Goal: Transaction & Acquisition: Purchase product/service

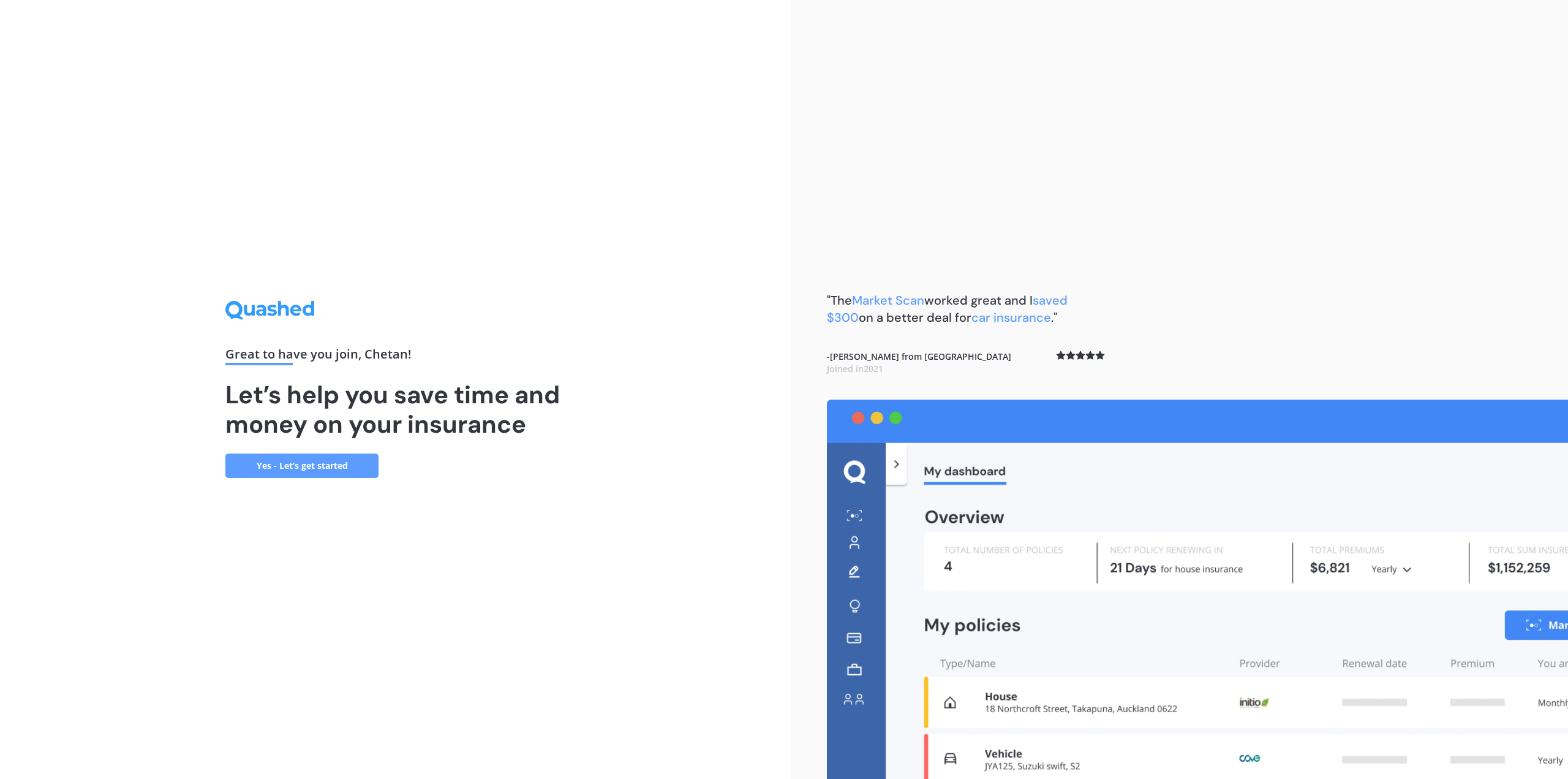
click at [1186, 297] on div ""The Market Scan worked great and I saved $300 on a better deal for car insuran…" at bounding box center [1179, 390] width 778 height 779
click at [331, 469] on link "Yes - Let’s get started" at bounding box center [302, 465] width 153 height 24
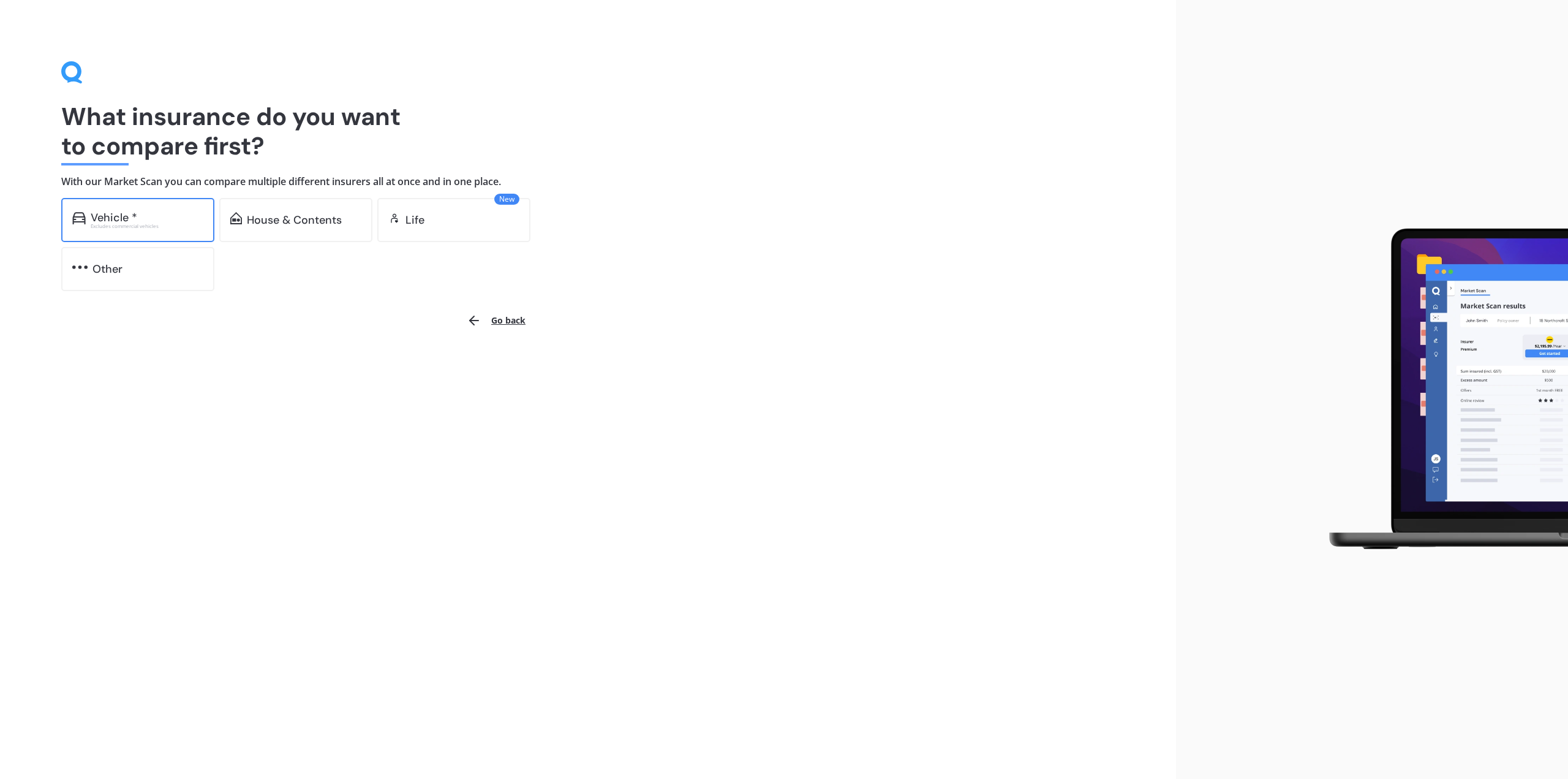
click at [157, 223] on div "Excludes commercial vehicles" at bounding box center [147, 226] width 113 height 5
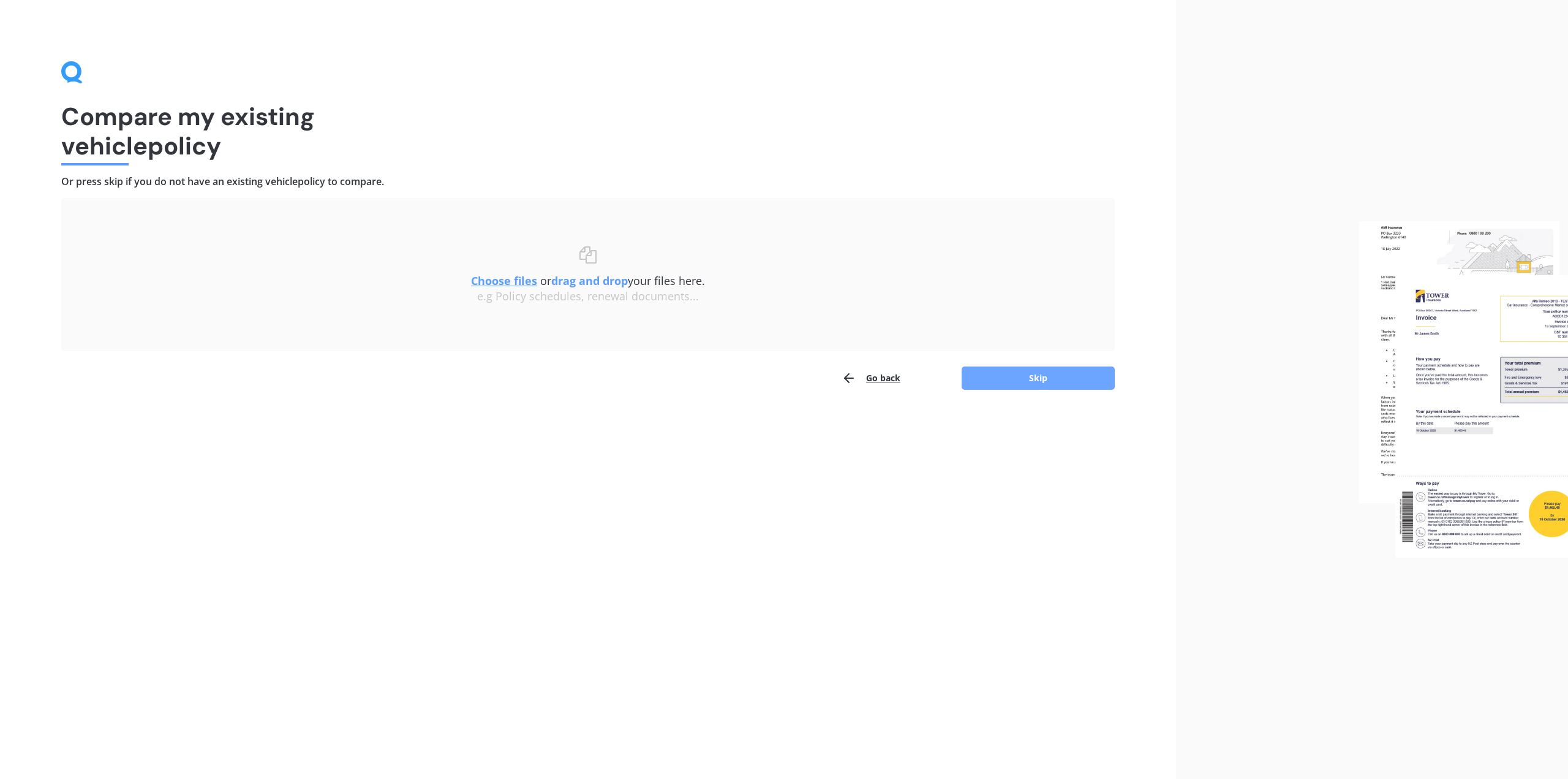
click at [1007, 375] on button "Skip" at bounding box center [1038, 378] width 153 height 23
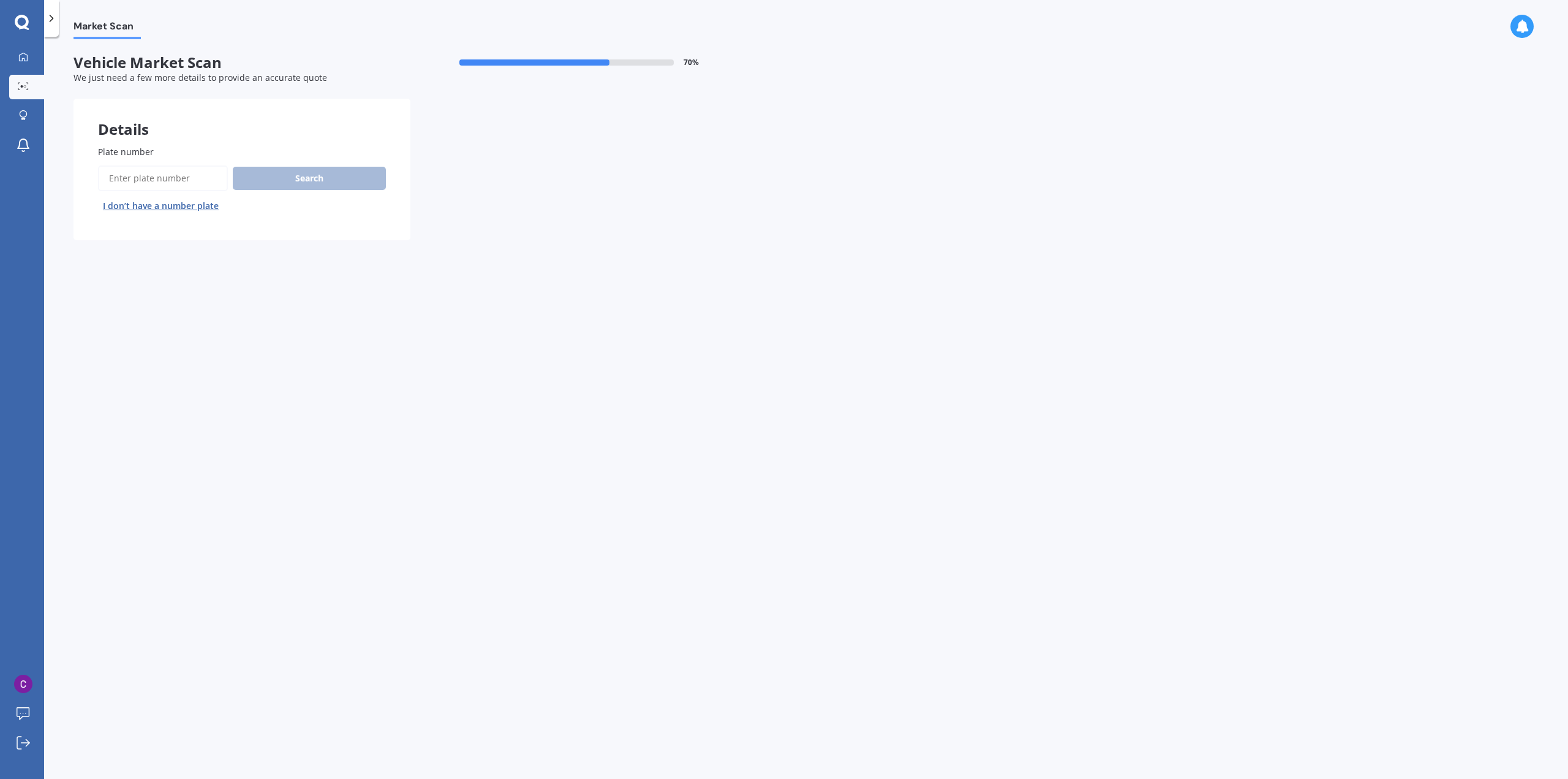
click at [173, 206] on button "I don’t have a number plate" at bounding box center [160, 206] width 125 height 19
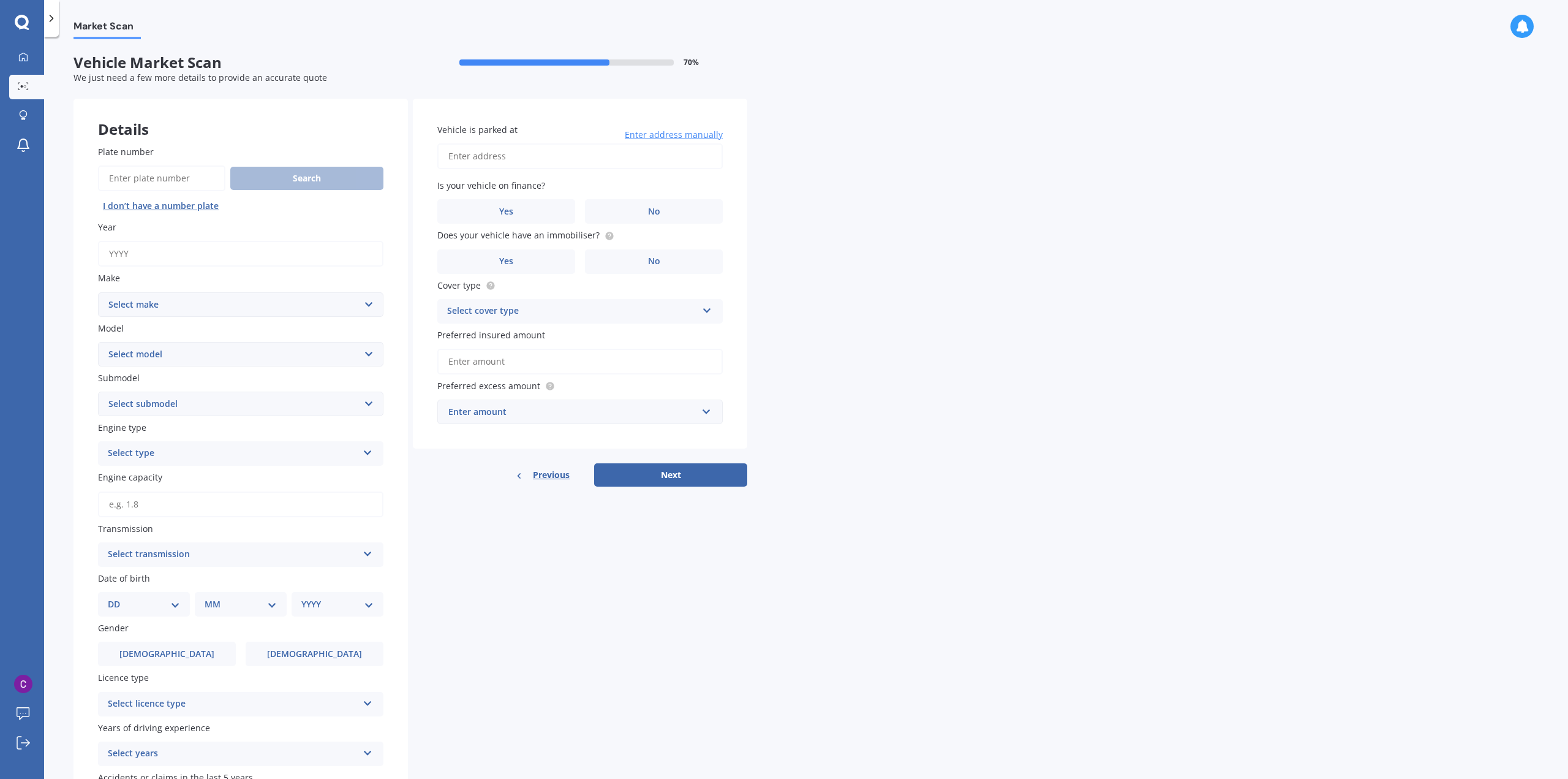
click at [161, 259] on input "Year" at bounding box center [240, 254] width 286 height 26
type input "2025"
select select "TESLA"
select select "Y"
select select "EV"
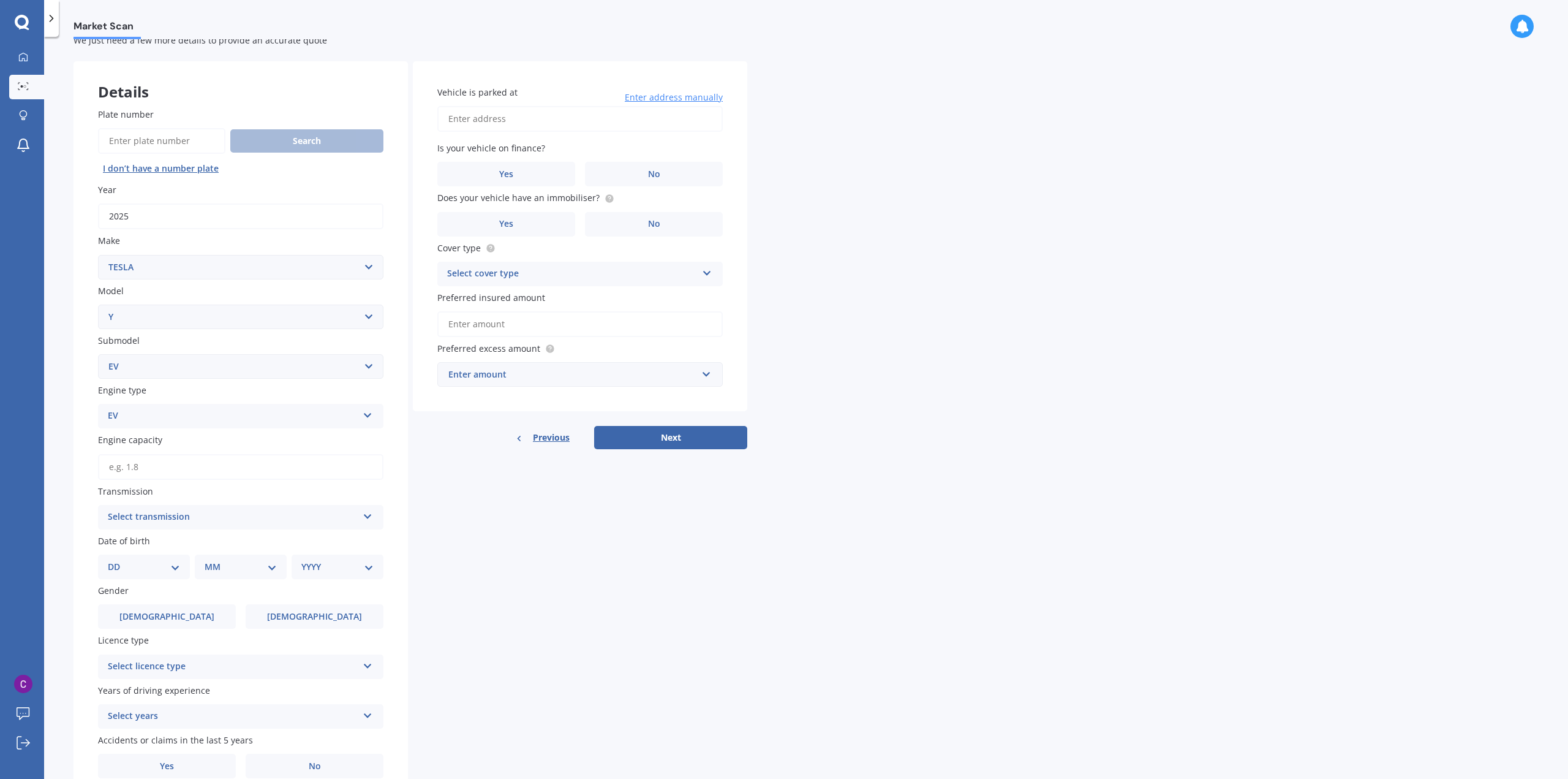
scroll to position [93, 0]
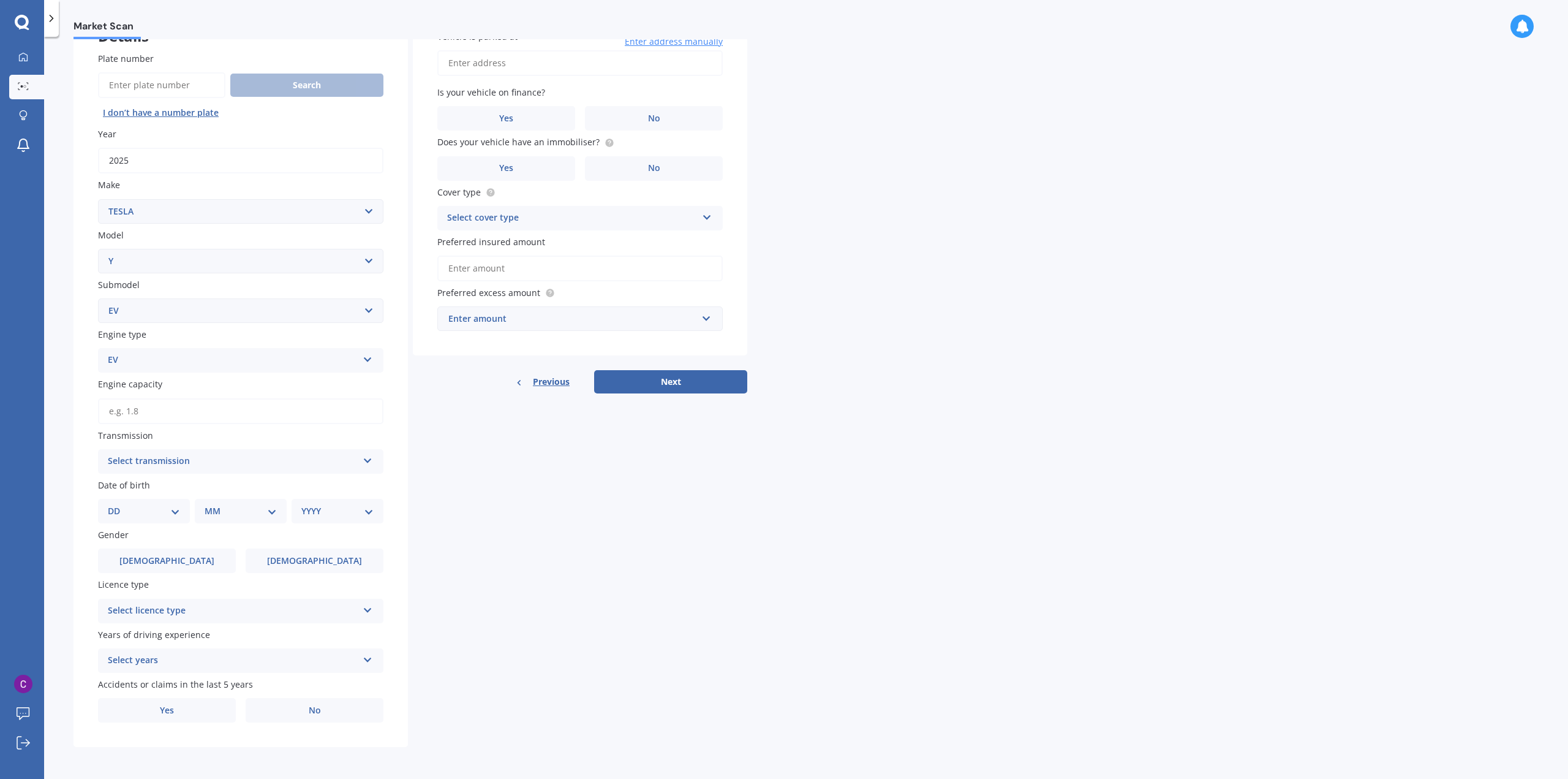
click at [179, 465] on div "Select transmission" at bounding box center [232, 461] width 250 height 15
click at [178, 485] on div "Auto" at bounding box center [240, 485] width 284 height 22
click at [143, 515] on select "DD 01 02 03 04 05 06 07 08 09 10 11 12 13 14 15 16 17 18 19 20 21 22 23 24 25 2…" at bounding box center [143, 511] width 72 height 13
select select "23"
click at [118, 504] on select "DD 01 02 03 04 05 06 07 08 09 10 11 12 13 14 15 16 17 18 19 20 21 22 23 24 25 2…" at bounding box center [143, 511] width 72 height 13
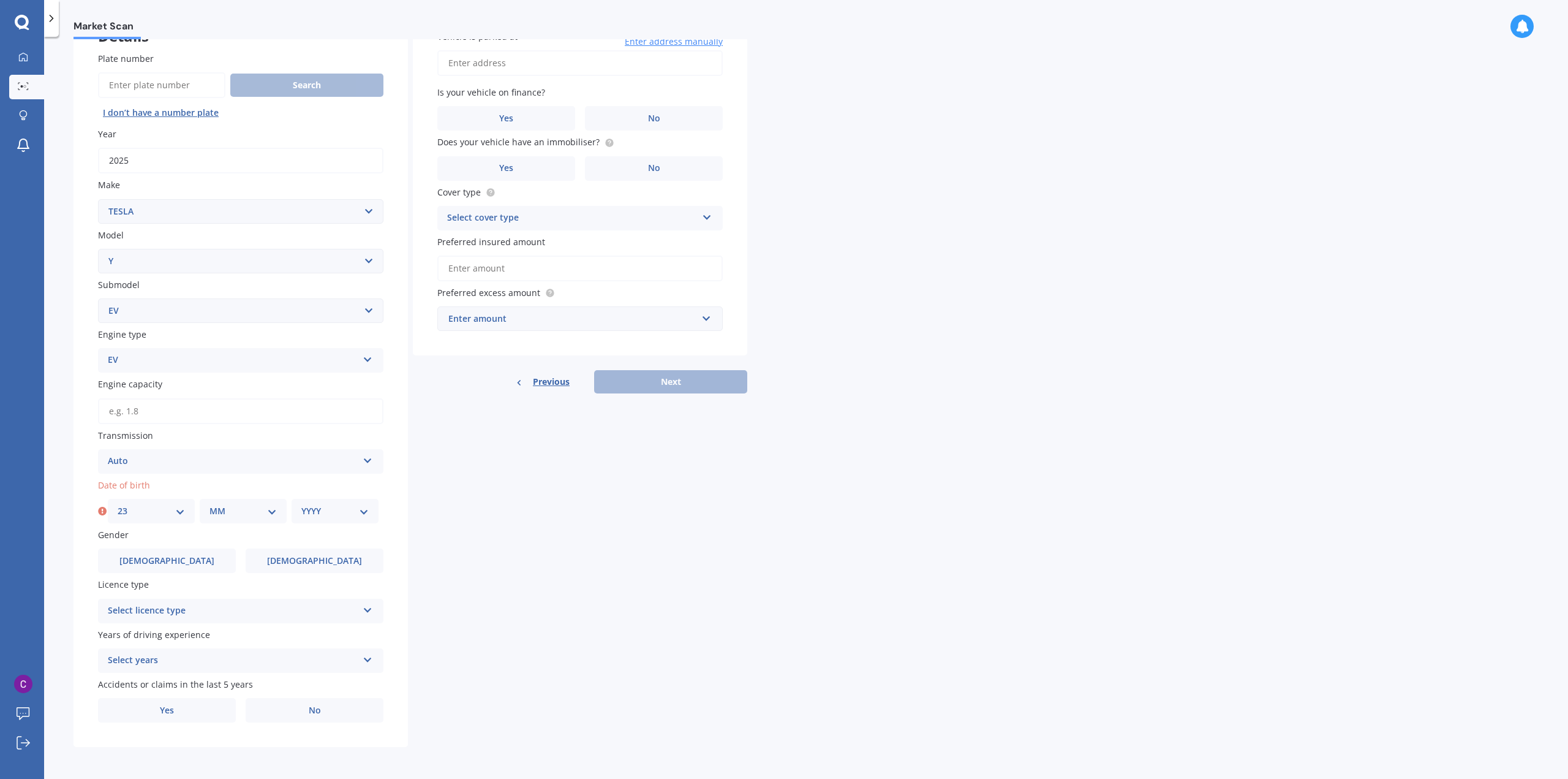
click at [227, 507] on select "MM 01 02 03 04 05 06 07 08 09 10 11 12" at bounding box center [243, 511] width 67 height 13
select select "11"
click at [209, 504] on select "MM 01 02 03 04 05 06 07 08 09 10 11 12" at bounding box center [243, 511] width 67 height 13
click at [326, 500] on div "YYYY 2025 2024 2023 2022 2021 2020 2019 2018 2017 2016 2015 2014 2013 2012 2011…" at bounding box center [335, 510] width 87 height 24
click at [328, 507] on select "YYYY 2025 2024 2023 2022 2021 2020 2019 2018 2017 2016 2015 2014 2013 2012 2011…" at bounding box center [335, 511] width 67 height 13
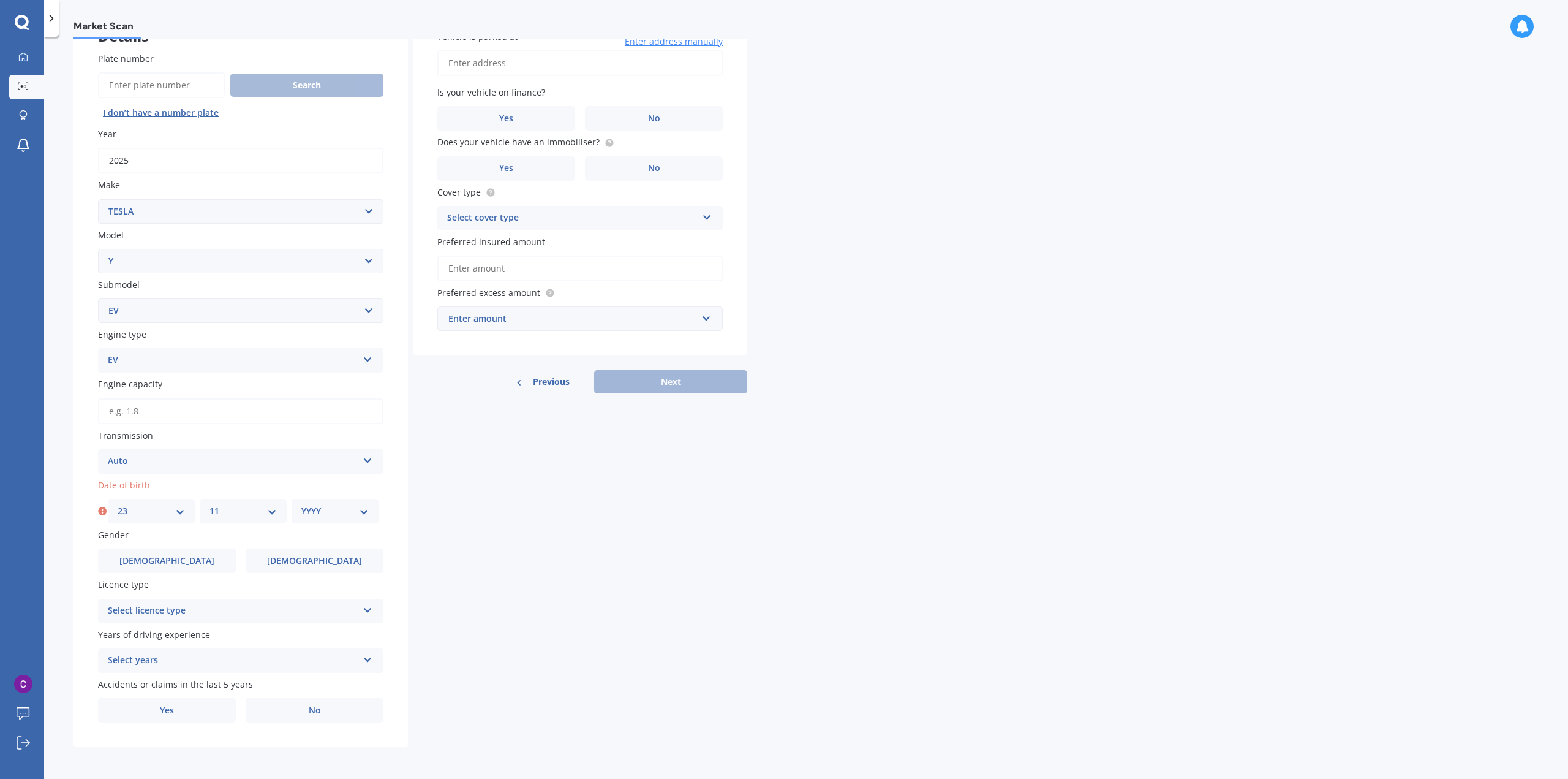
select select "1985"
click at [301, 504] on select "YYYY 2025 2024 2023 2022 2021 2020 2019 2018 2017 2016 2015 2014 2013 2012 2011…" at bounding box center [335, 511] width 67 height 13
click at [142, 546] on div "Gender [DEMOGRAPHIC_DATA] [DEMOGRAPHIC_DATA]" at bounding box center [240, 550] width 286 height 45
click at [140, 561] on label "[DEMOGRAPHIC_DATA]" at bounding box center [167, 560] width 138 height 24
click at [0, 0] on input "[DEMOGRAPHIC_DATA]" at bounding box center [0, 0] width 0 height 0
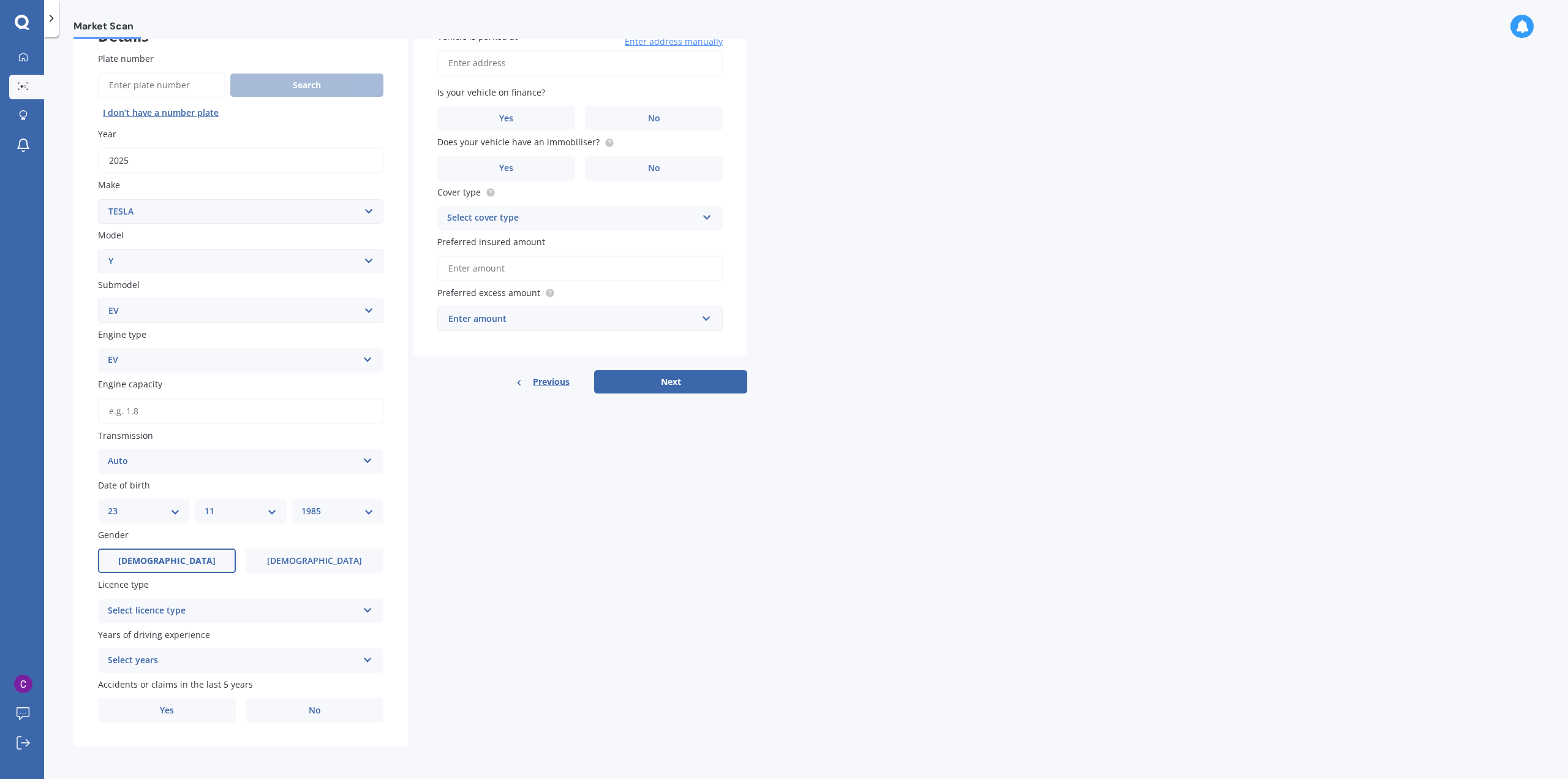
click at [157, 614] on div "Select licence type" at bounding box center [232, 611] width 250 height 15
click at [206, 435] on div "NZ Full" at bounding box center [240, 434] width 284 height 22
click at [509, 639] on div "Details Plate number Search I don’t have a number plate Year [DATE] Make Select…" at bounding box center [410, 375] width 673 height 741
click at [265, 664] on div "Select years" at bounding box center [232, 660] width 250 height 15
click at [226, 549] on div "5 or more years" at bounding box center [240, 548] width 284 height 22
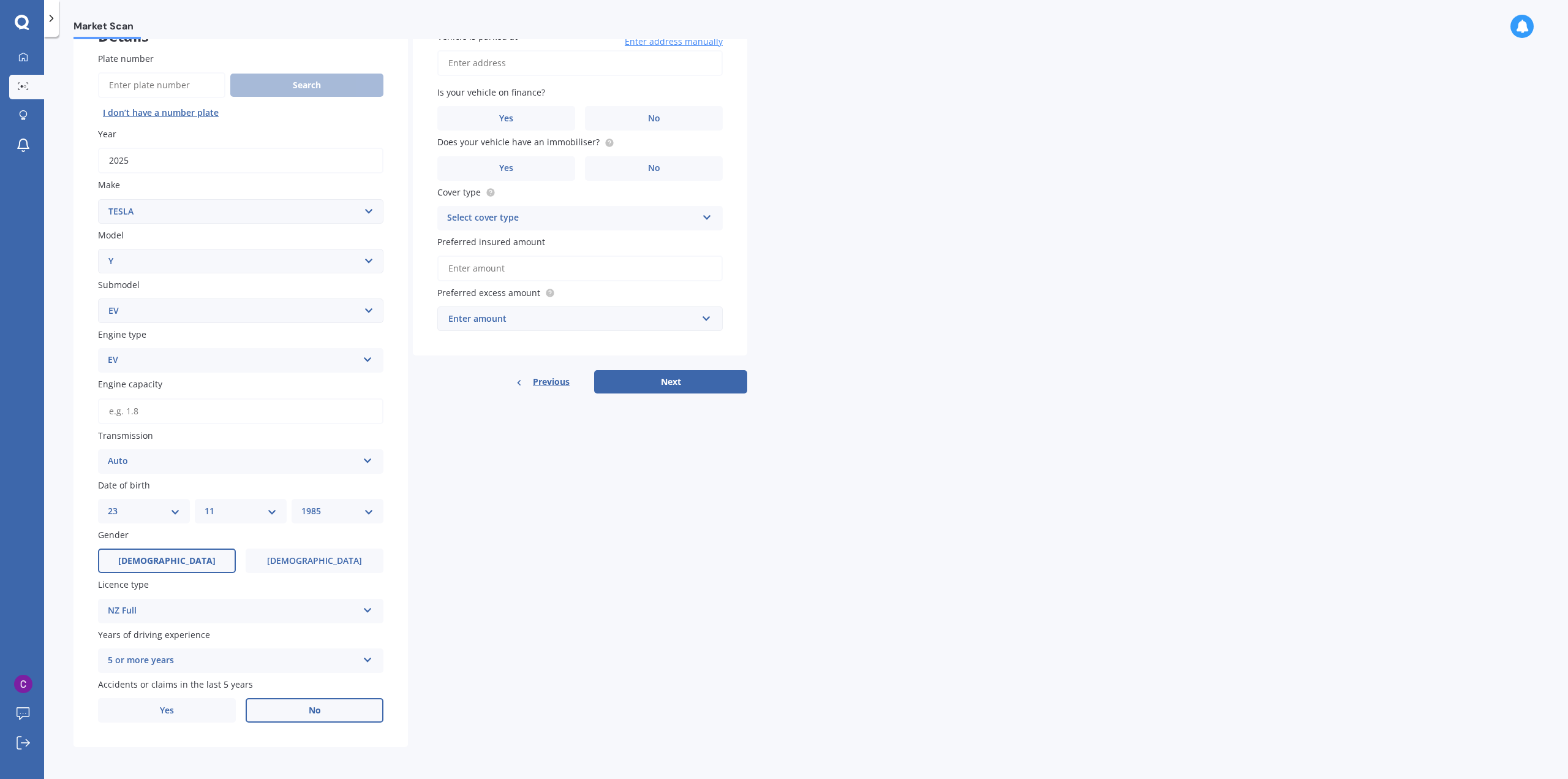
click at [320, 717] on label "No" at bounding box center [314, 710] width 138 height 24
click at [0, 0] on input "No" at bounding box center [0, 0] width 0 height 0
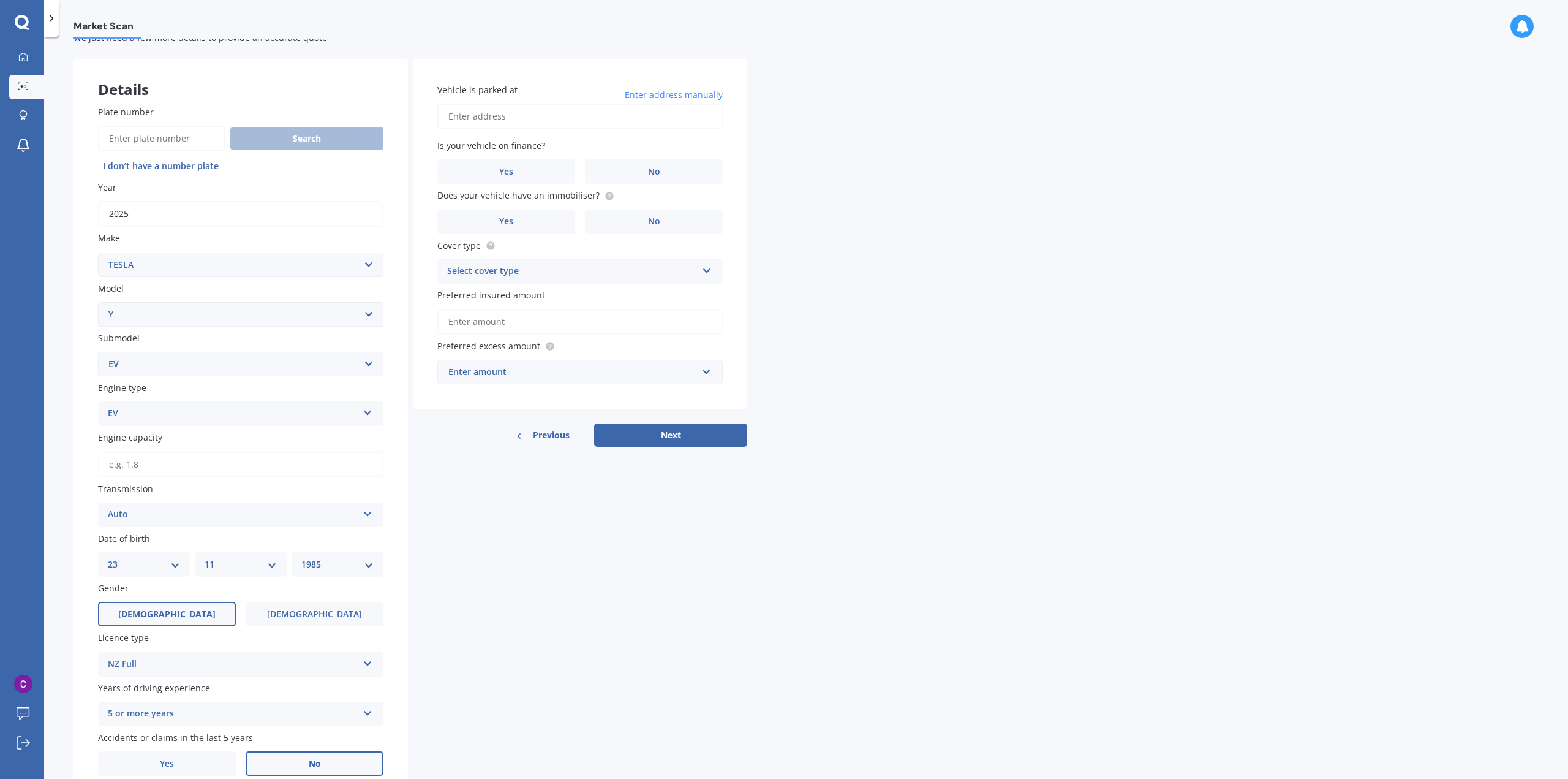
scroll to position [62, 0]
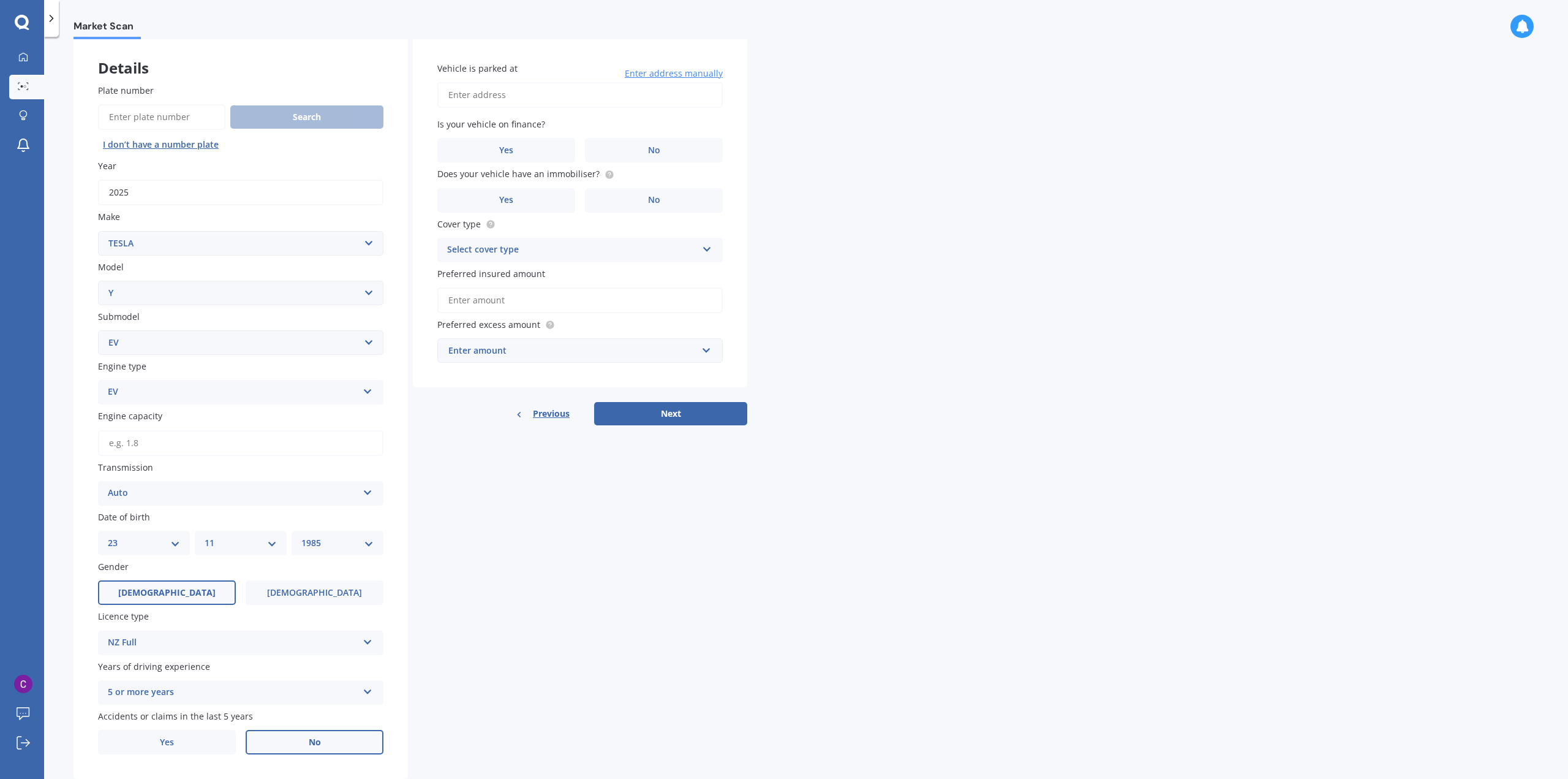
click at [525, 95] on input "Vehicle is parked at" at bounding box center [580, 95] width 286 height 26
type input "[STREET_ADDRESS][PERSON_NAME]"
click at [481, 157] on label "Yes" at bounding box center [507, 150] width 138 height 24
click at [0, 0] on input "Yes" at bounding box center [0, 0] width 0 height 0
click at [524, 199] on label "Yes" at bounding box center [507, 200] width 138 height 24
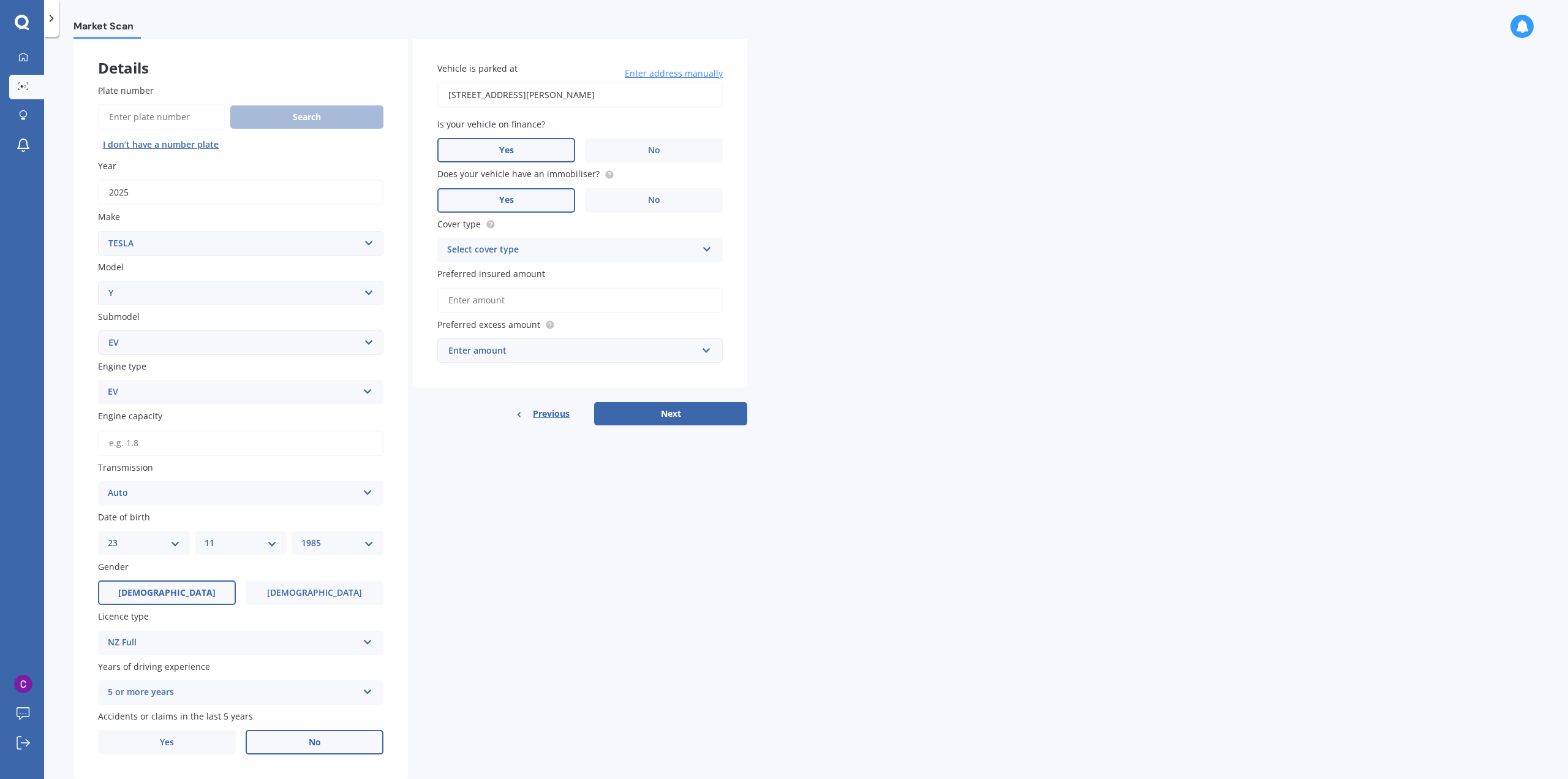
click at [0, 0] on input "Yes" at bounding box center [0, 0] width 0 height 0
click at [528, 248] on div "Select cover type" at bounding box center [572, 250] width 250 height 15
click at [535, 276] on div "Comprehensive" at bounding box center [580, 274] width 284 height 22
click at [549, 306] on input "Preferred insured amount" at bounding box center [580, 300] width 286 height 26
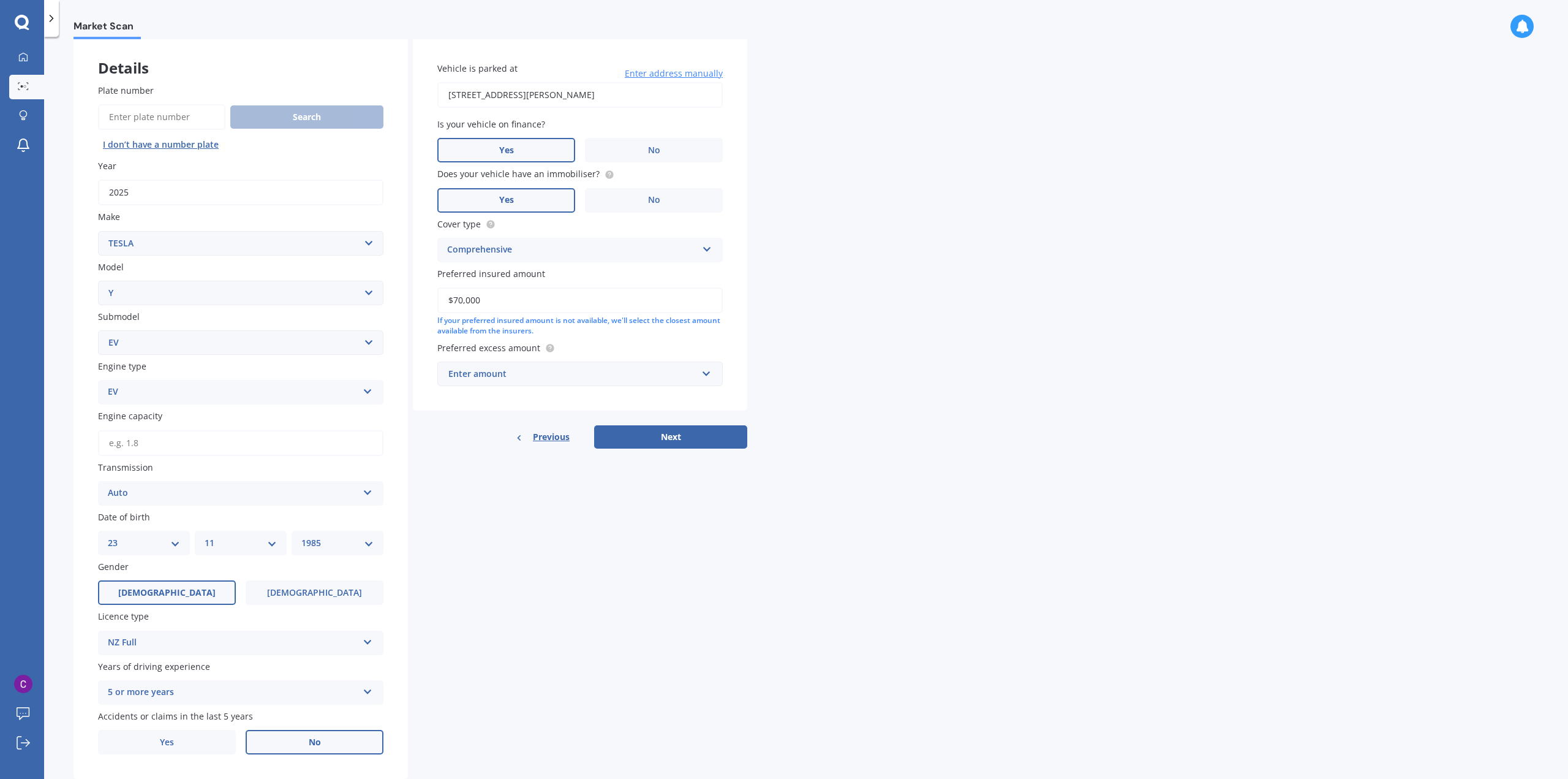
type input "$70,000"
click at [556, 380] on div "Enter amount" at bounding box center [573, 374] width 248 height 13
click at [515, 438] on div "$500" at bounding box center [580, 442] width 284 height 23
click at [694, 453] on button "Next" at bounding box center [671, 450] width 153 height 23
click at [151, 446] on input "Engine capacity" at bounding box center [240, 443] width 286 height 26
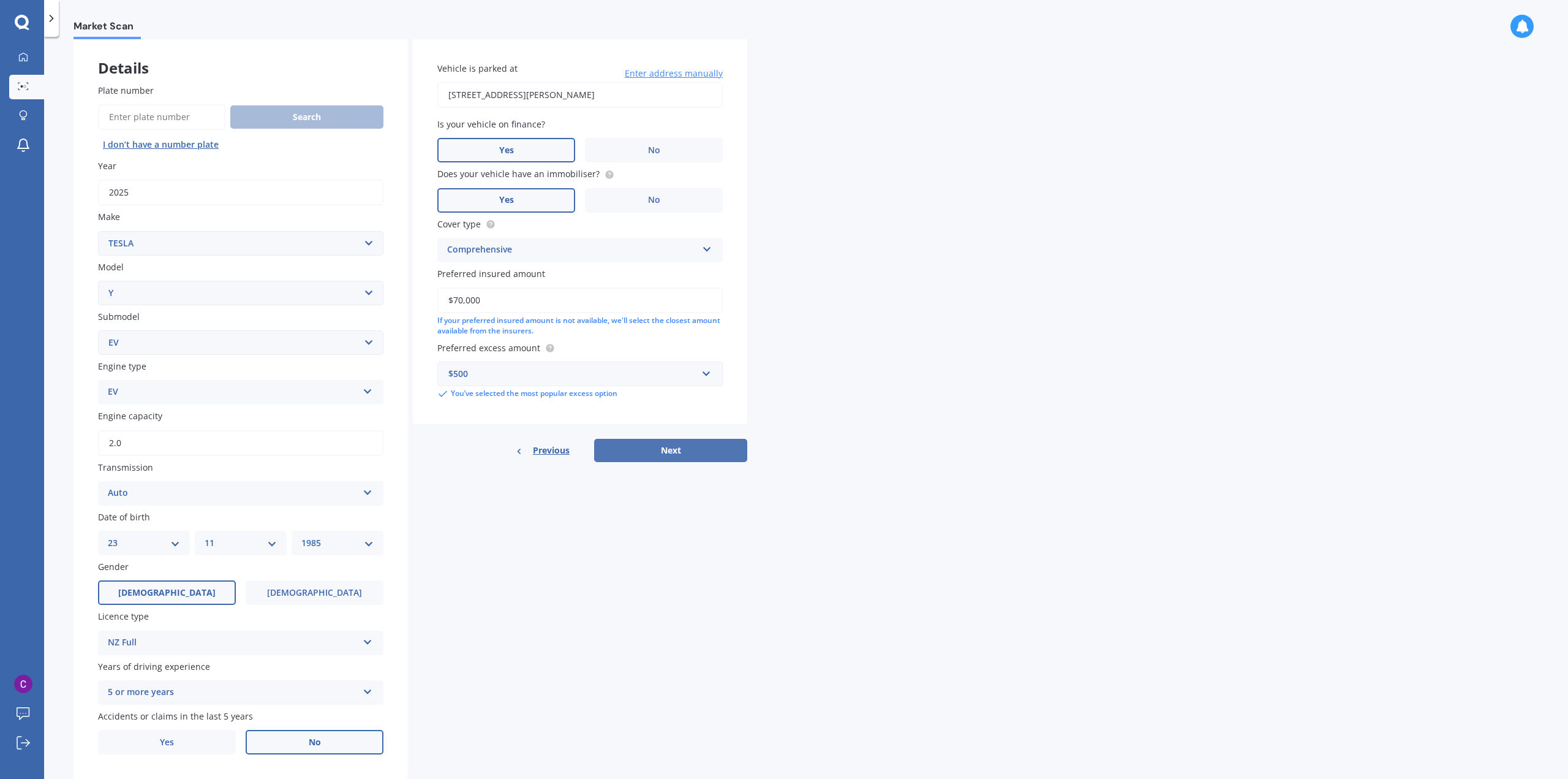
type input "2.0"
click at [694, 449] on button "Next" at bounding box center [671, 450] width 153 height 23
select select "23"
select select "11"
select select "1985"
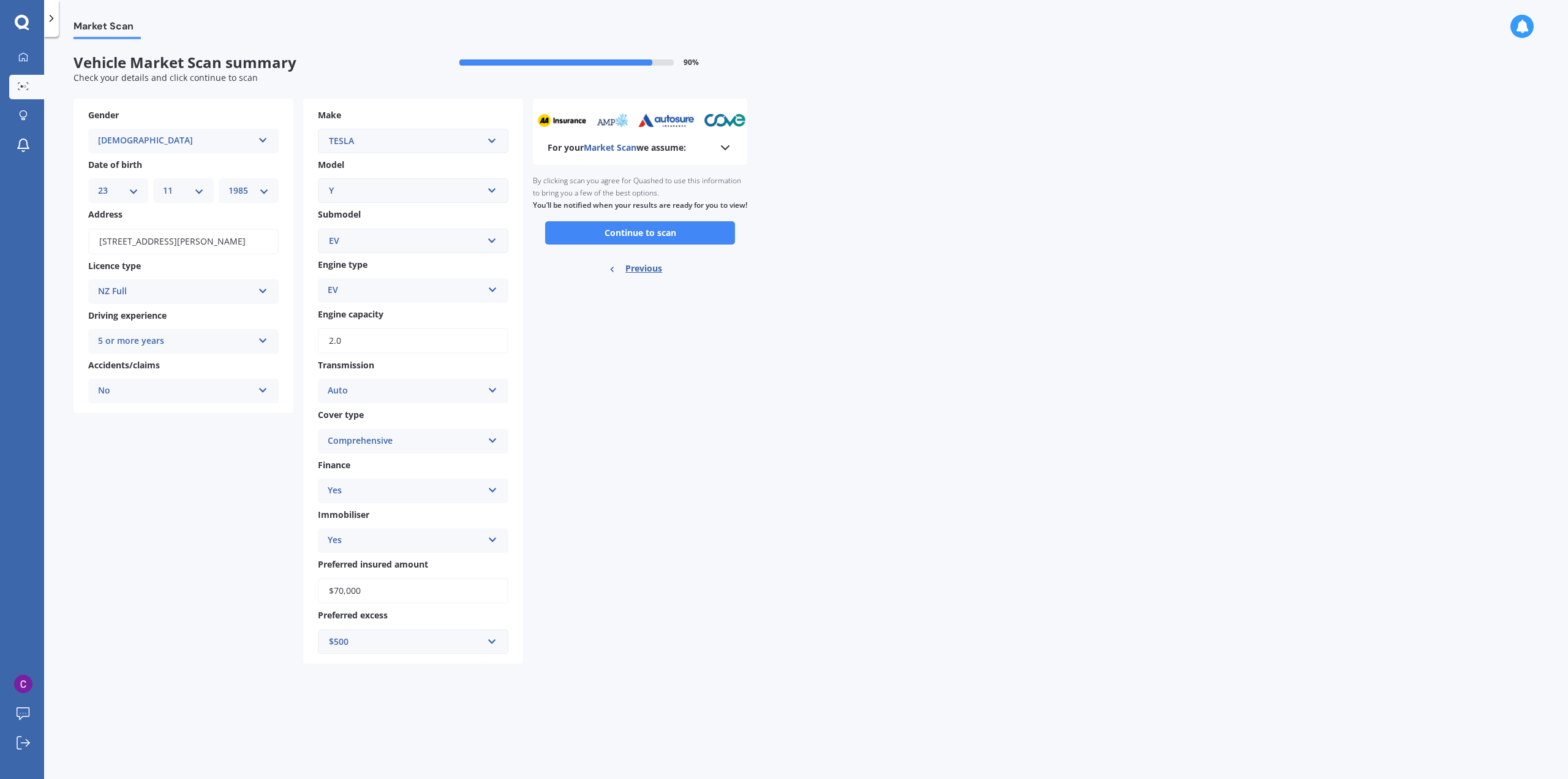
scroll to position [0, 0]
click at [703, 240] on button "Continue to scan" at bounding box center [640, 232] width 190 height 23
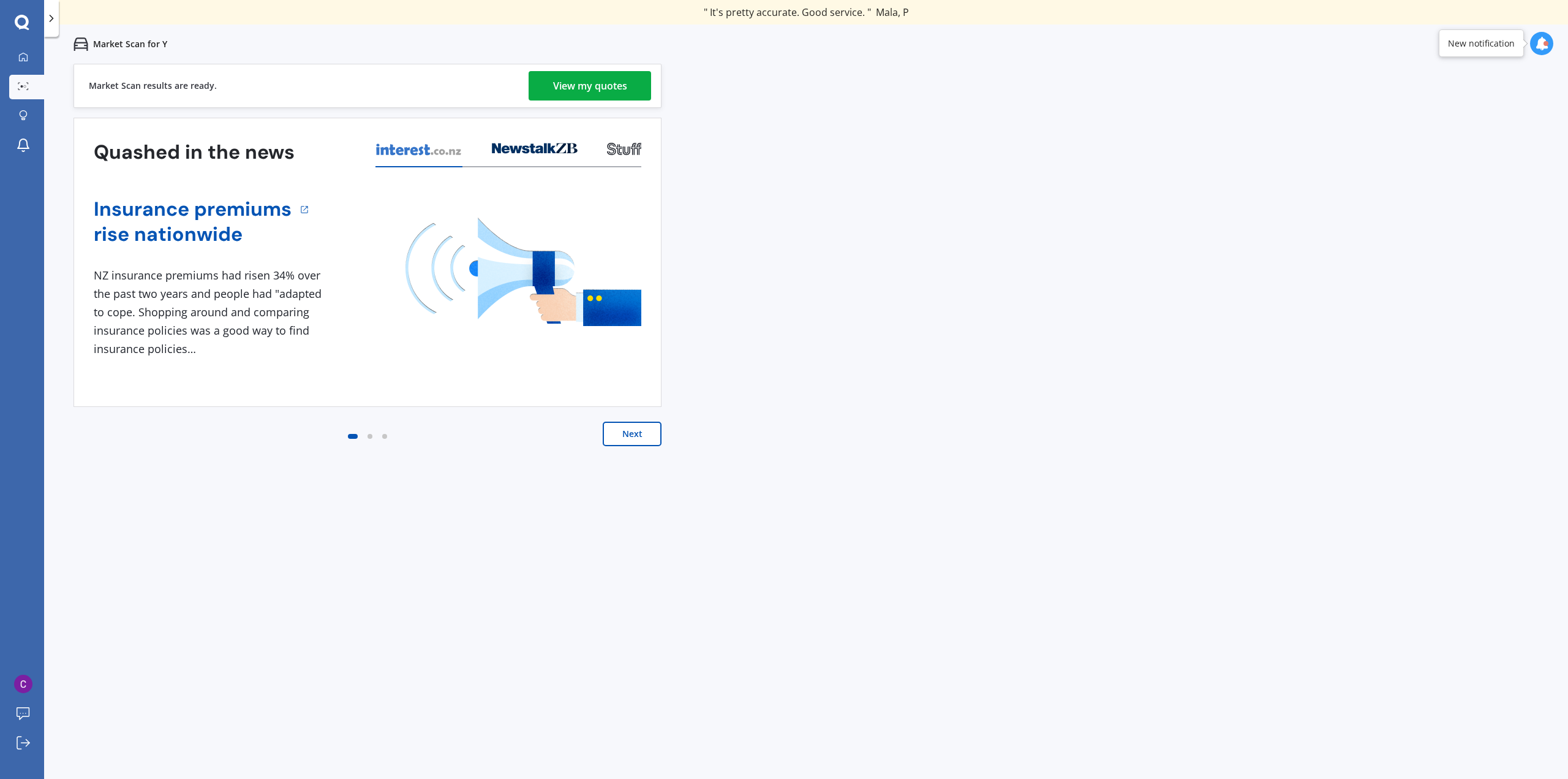
click at [568, 81] on div "View my quotes" at bounding box center [590, 86] width 74 height 30
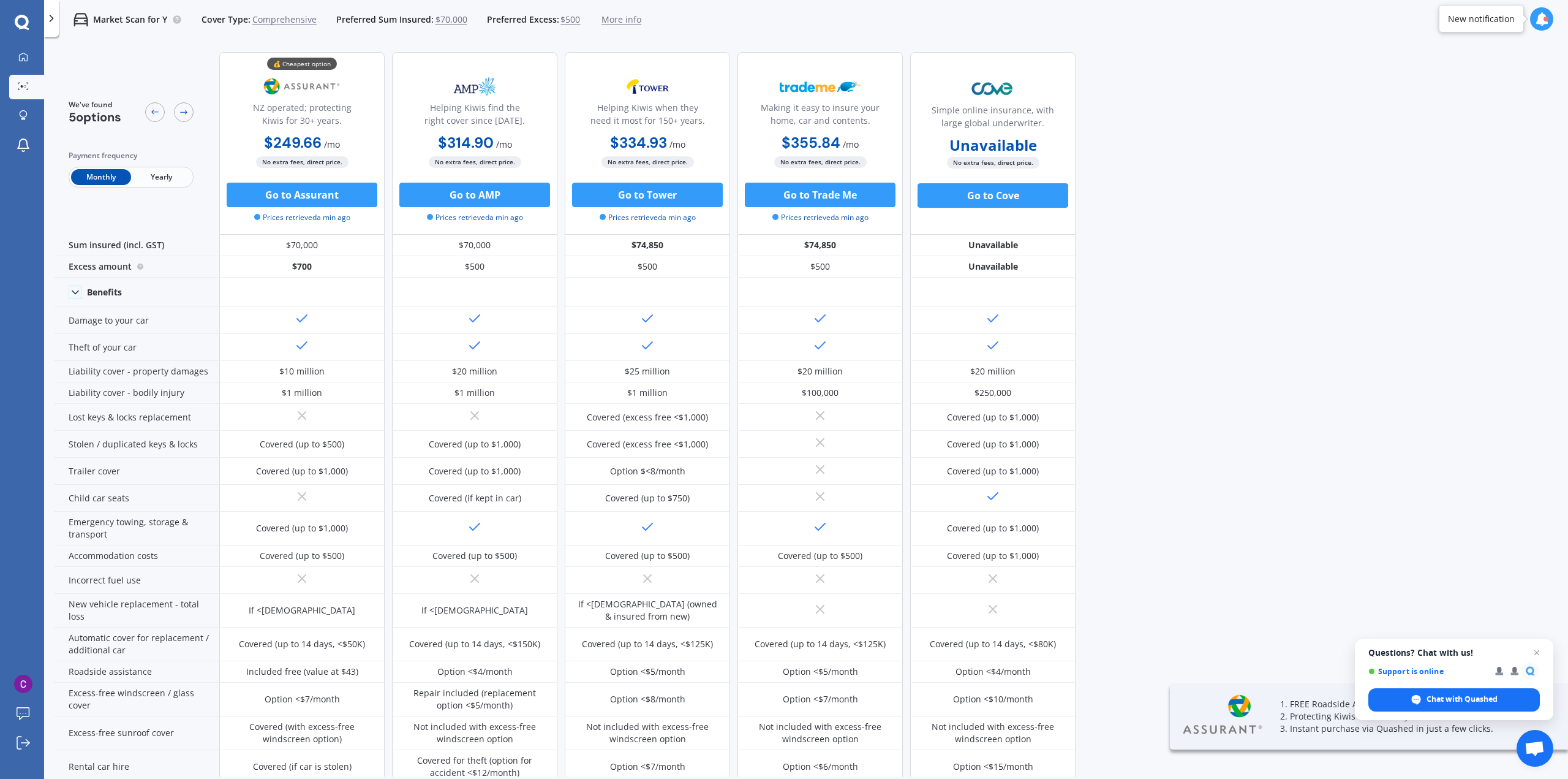
click at [158, 172] on span "Yearly" at bounding box center [161, 177] width 60 height 16
click at [100, 182] on span "Monthly" at bounding box center [101, 177] width 60 height 16
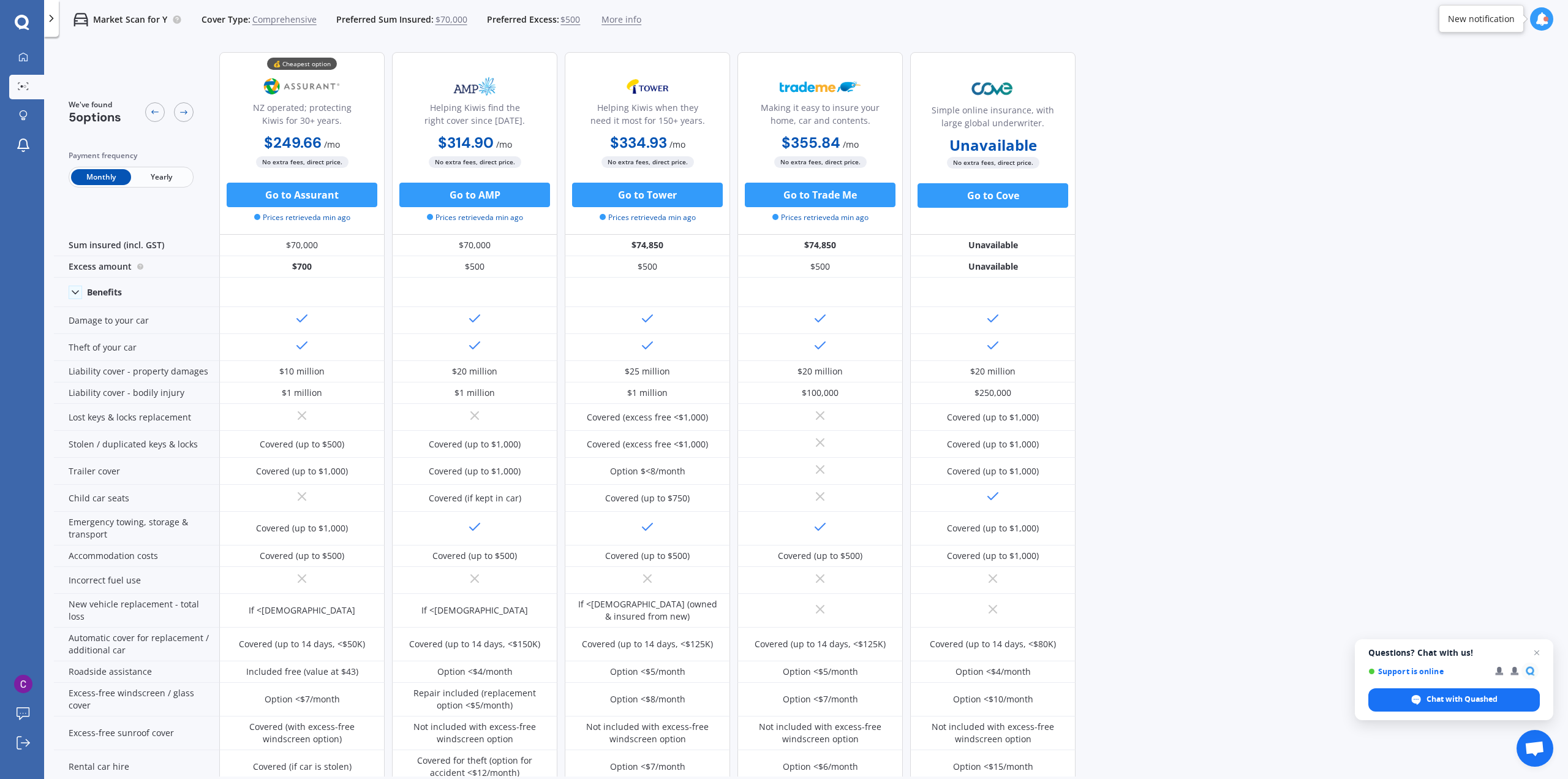
drag, startPoint x: 329, startPoint y: 144, endPoint x: 266, endPoint y: 148, distance: 63.1
click at [266, 148] on div "$249.66 / mo $2,995.90 / yr $249.66 / mo" at bounding box center [302, 144] width 165 height 24
click at [567, 21] on span "$500" at bounding box center [570, 19] width 19 height 13
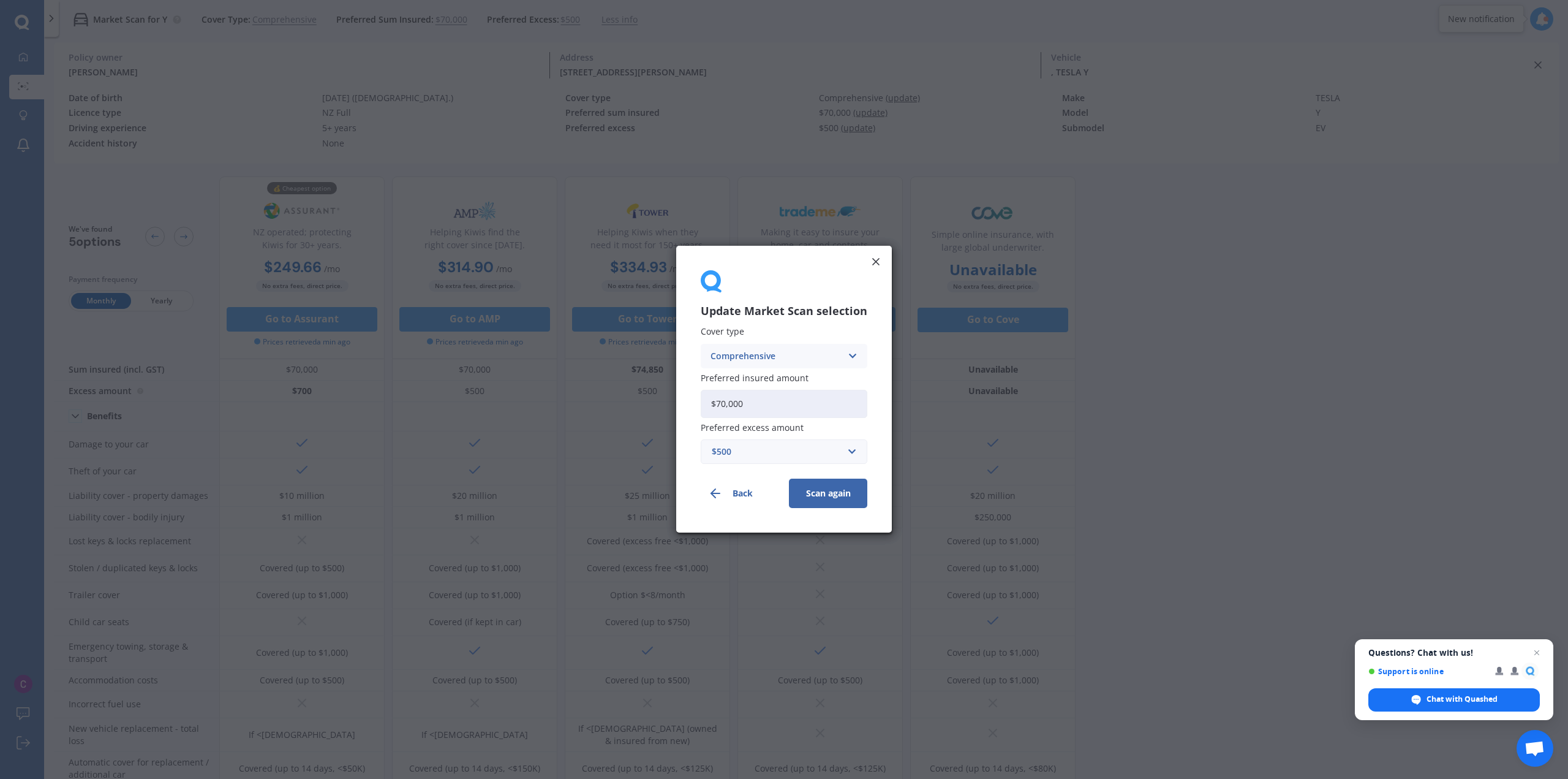
click at [780, 453] on div "$500" at bounding box center [777, 452] width 130 height 13
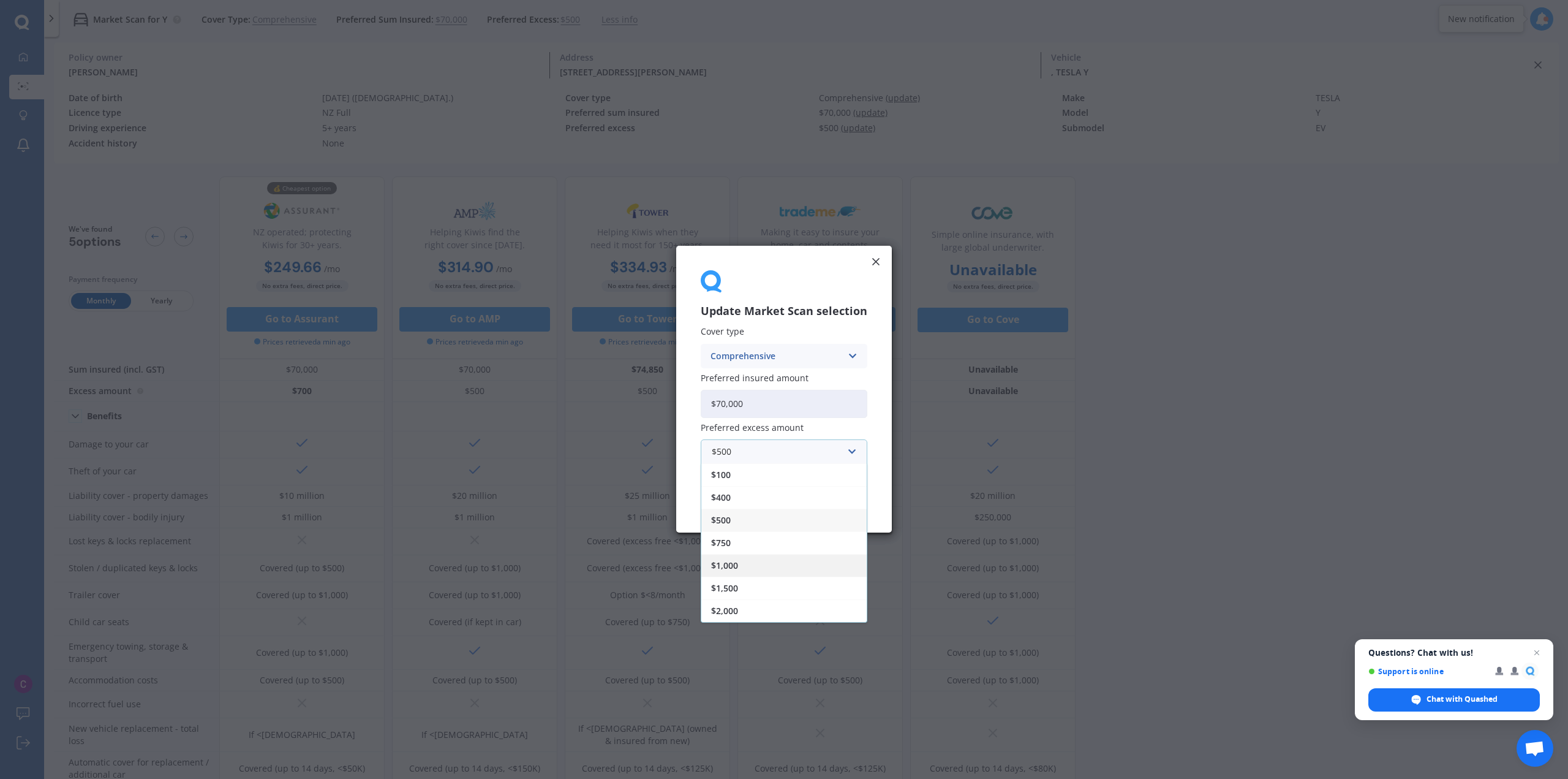
click at [758, 560] on div "$1,000" at bounding box center [784, 565] width 165 height 23
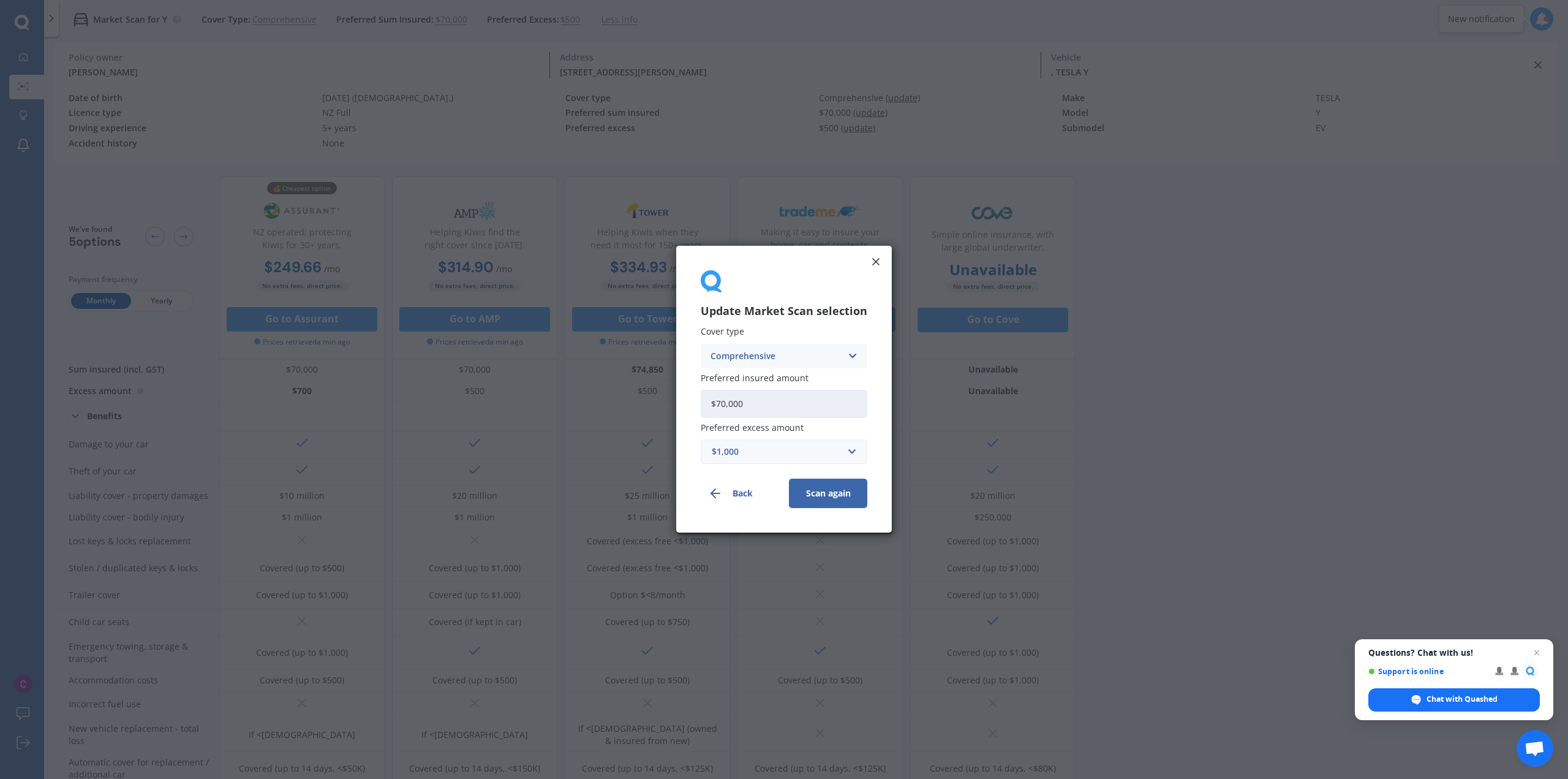
click at [818, 487] on button "Scan again" at bounding box center [829, 494] width 79 height 30
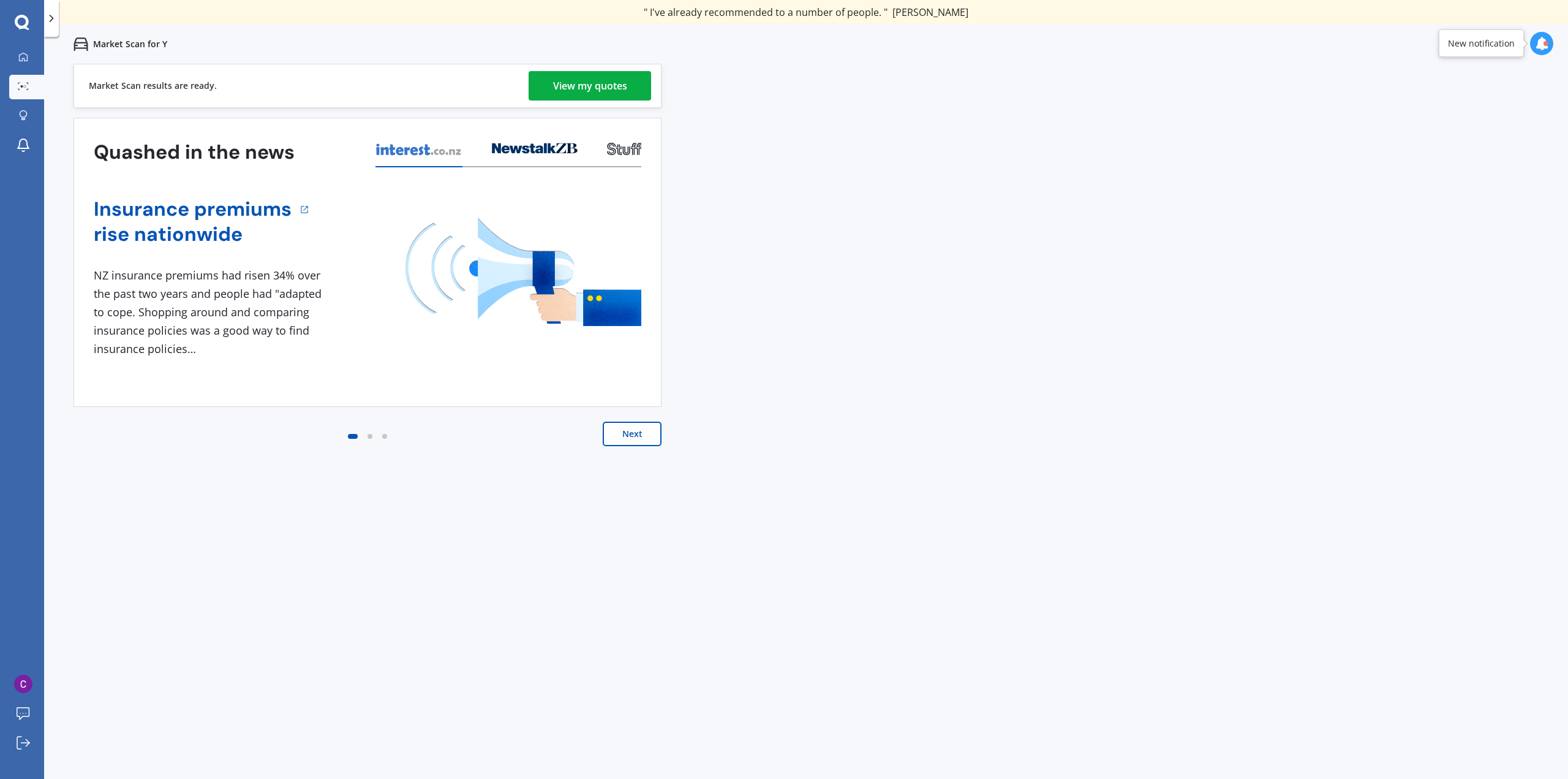
click at [567, 72] on div "View my quotes" at bounding box center [590, 86] width 74 height 30
